Goal: Information Seeking & Learning: Learn about a topic

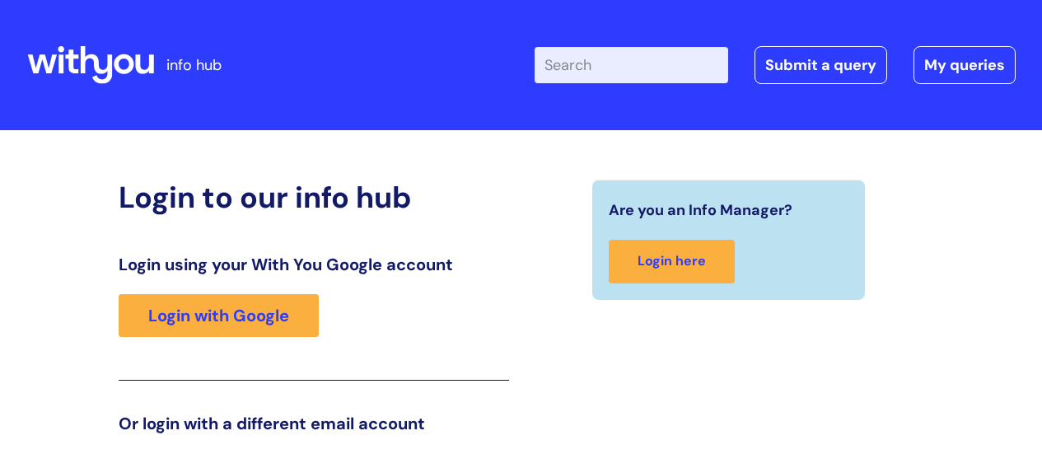
scroll to position [251, 0]
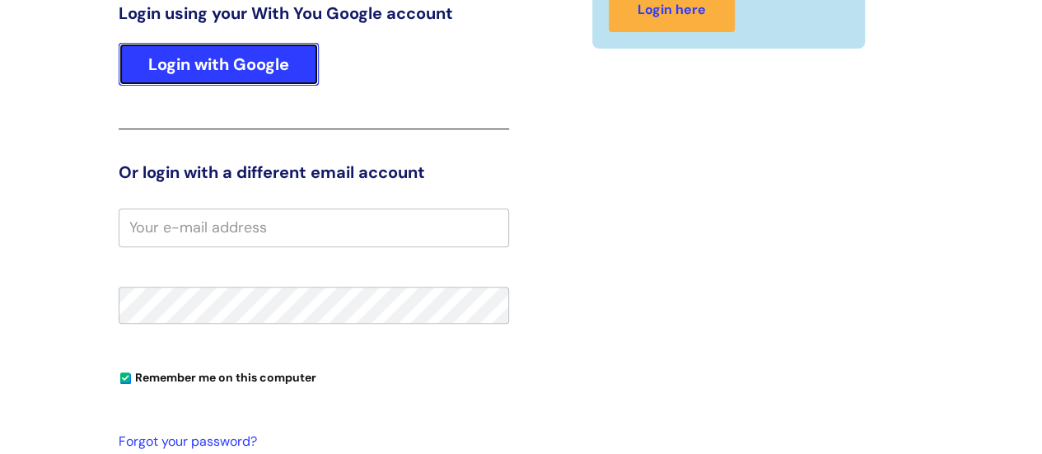
click at [163, 50] on link "Login with Google" at bounding box center [219, 64] width 200 height 43
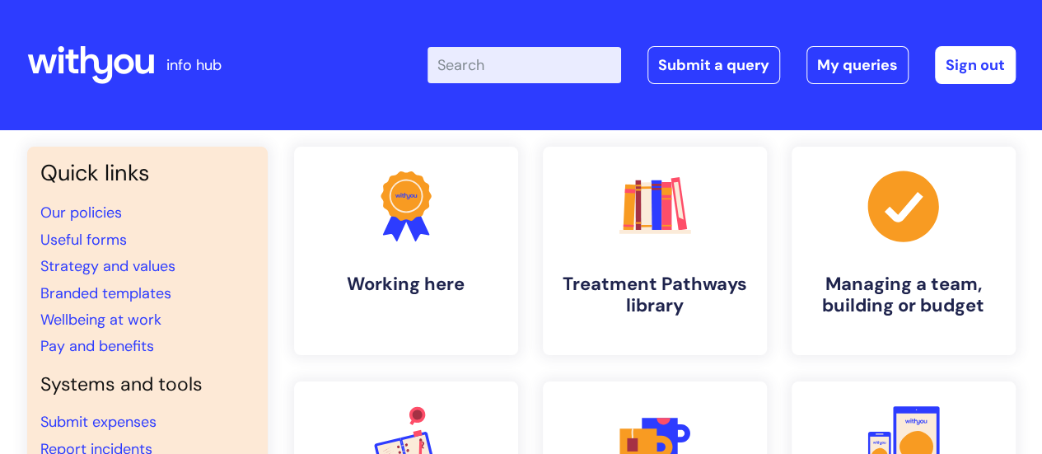
click at [487, 61] on input "Enter your search term here..." at bounding box center [524, 65] width 194 height 36
type input "vicarious trauma"
click button "Search" at bounding box center [0, 0] width 0 height 0
